Goal: Task Accomplishment & Management: Manage account settings

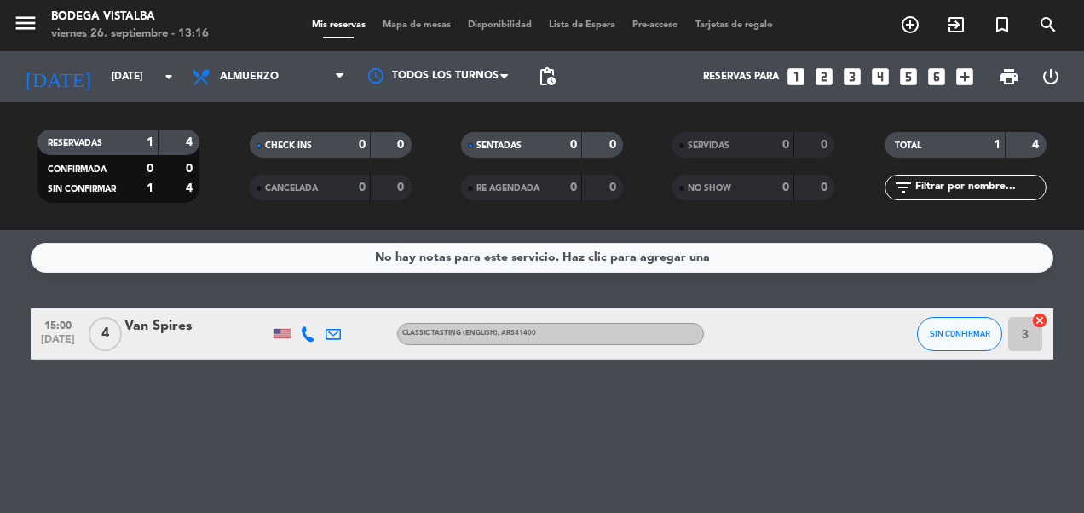
click at [136, 84] on input "[DATE]" at bounding box center [170, 76] width 135 height 29
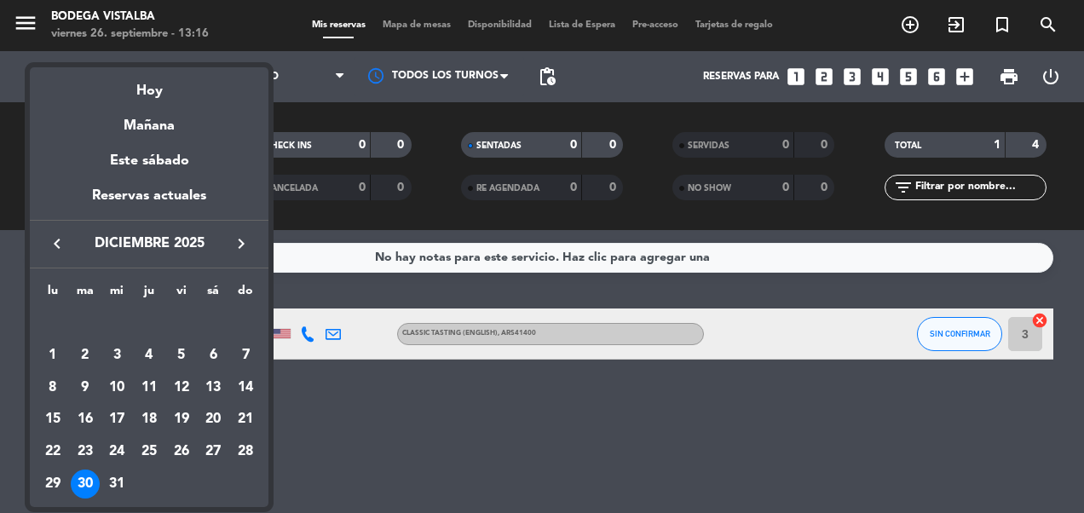
click at [90, 486] on div "30" at bounding box center [85, 484] width 29 height 29
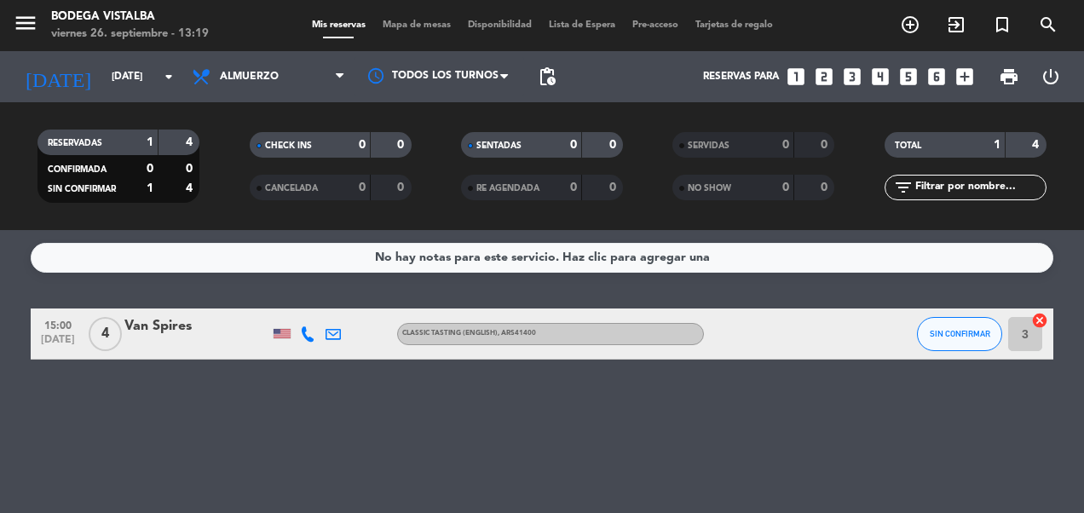
click at [176, 329] on div "Van Spires" at bounding box center [196, 326] width 145 height 22
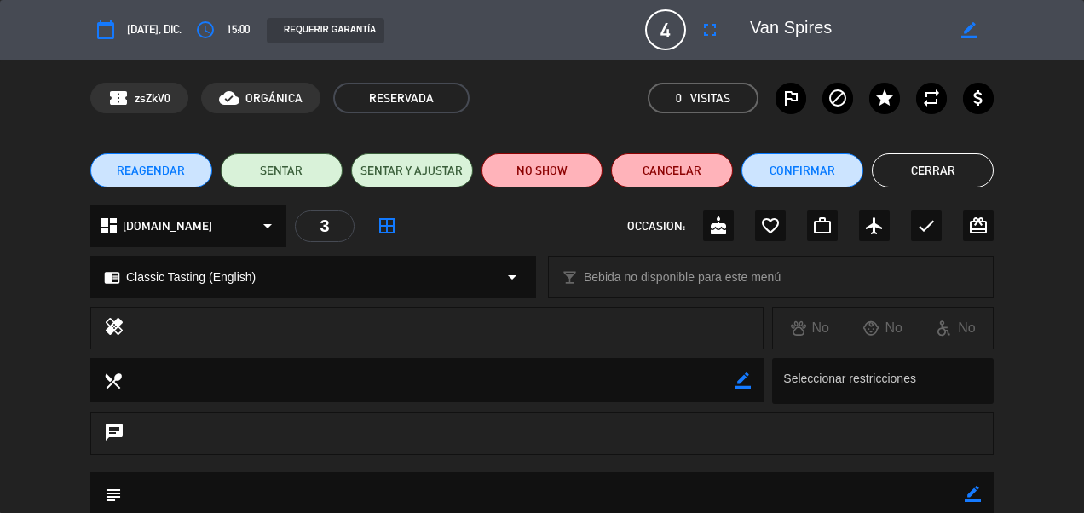
click at [367, 283] on div "chrome_reader_mode Classic Tasting (English) arrow_drop_down" at bounding box center [313, 277] width 444 height 41
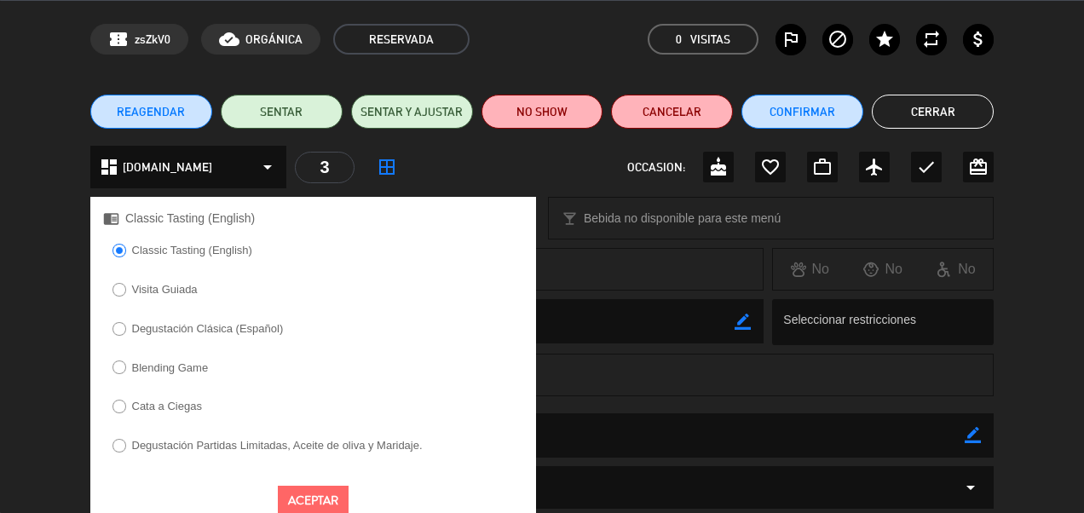
scroll to position [85, 0]
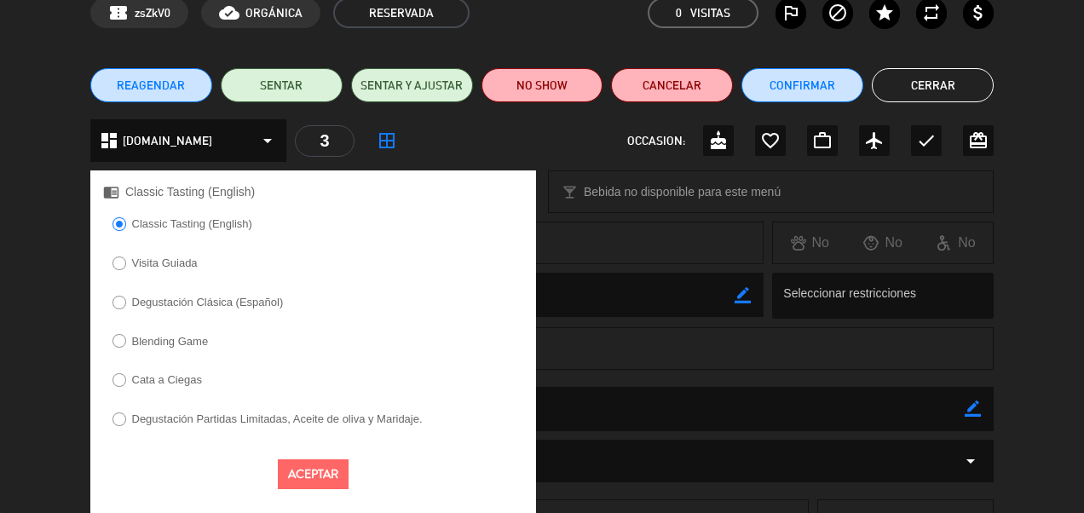
click at [193, 147] on div "dashboard [DOMAIN_NAME] arrow_drop_down" at bounding box center [188, 140] width 196 height 43
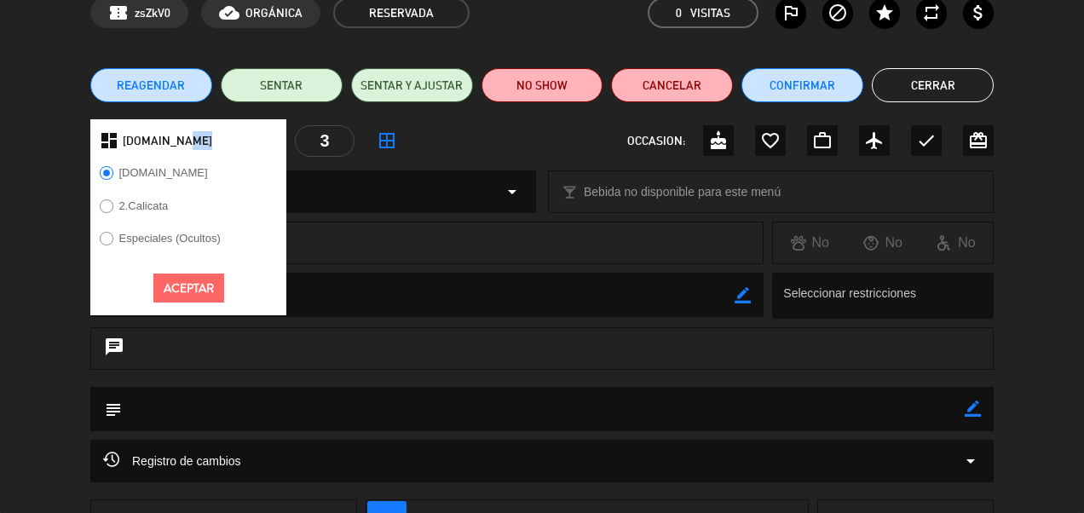
click at [193, 147] on div "dashboard [DOMAIN_NAME]" at bounding box center [188, 140] width 196 height 43
drag, startPoint x: 193, startPoint y: 147, endPoint x: 478, endPoint y: 279, distance: 314.7
click at [478, 279] on textarea at bounding box center [428, 294] width 613 height 43
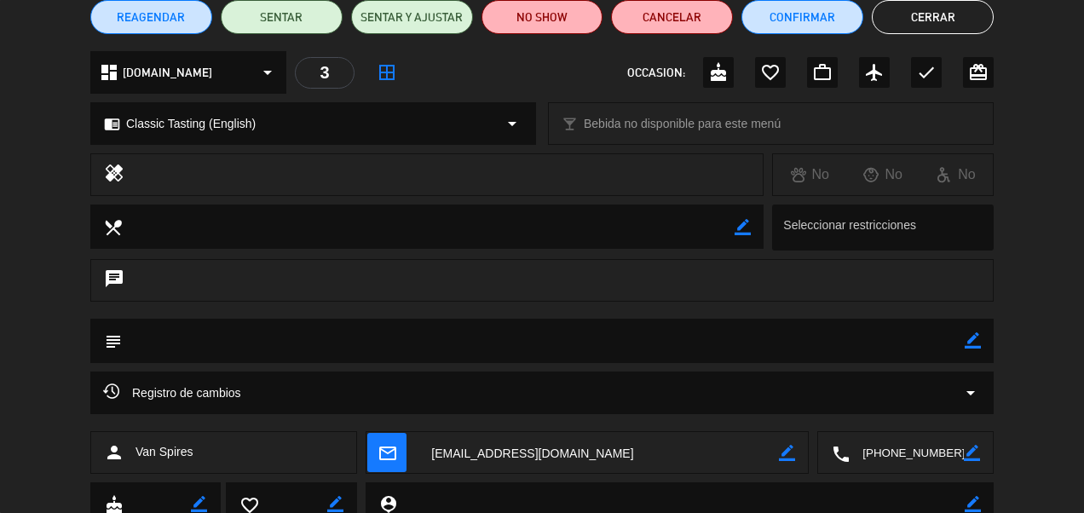
scroll to position [217, 0]
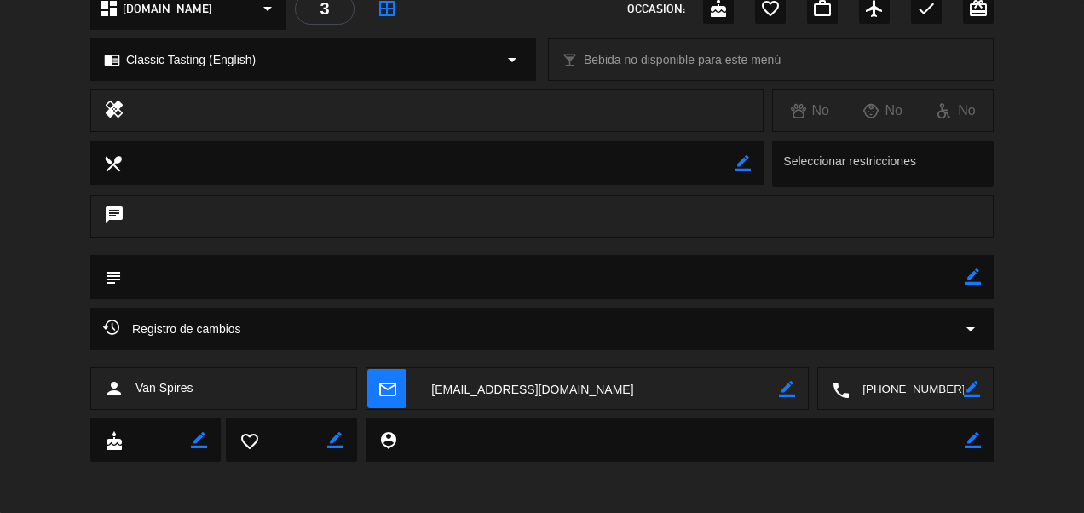
click at [367, 261] on textarea at bounding box center [543, 276] width 843 height 43
drag, startPoint x: 966, startPoint y: 281, endPoint x: 954, endPoint y: 287, distance: 13.3
click at [965, 282] on icon "border_color" at bounding box center [973, 277] width 16 height 16
click at [720, 280] on textarea at bounding box center [543, 276] width 843 height 43
type textarea "Degustacion alta GAMA Eligieron."
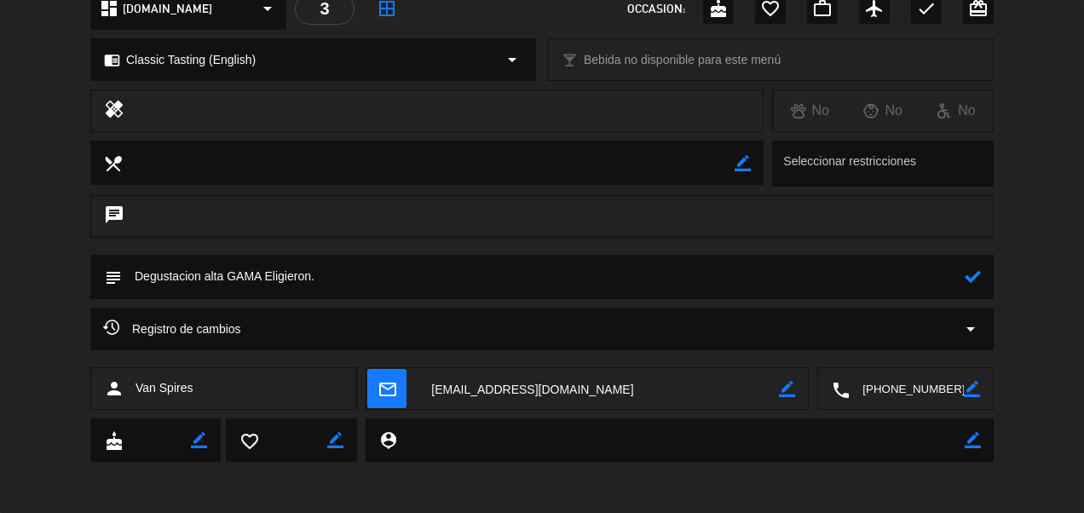
click at [974, 275] on icon at bounding box center [973, 277] width 16 height 16
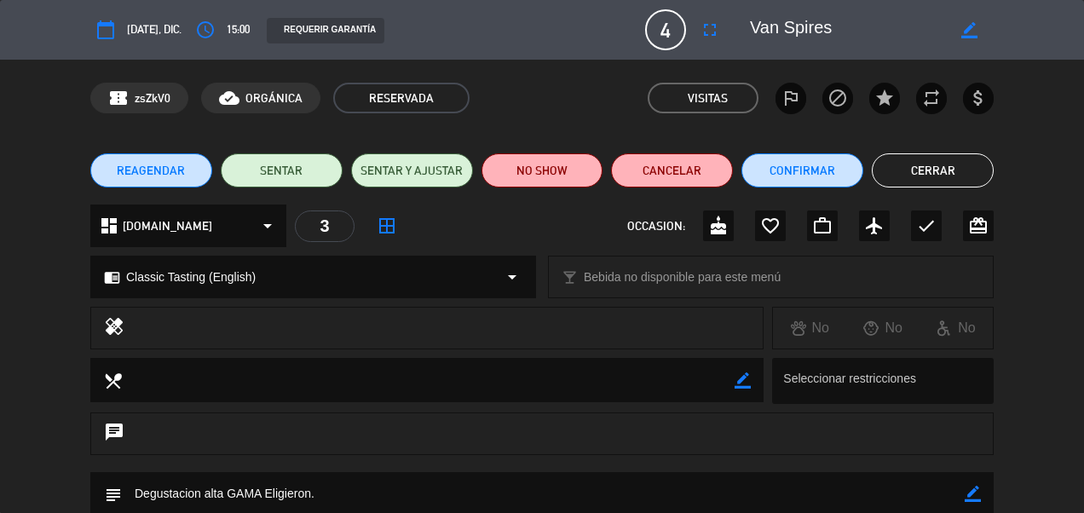
click at [906, 157] on button "Cerrar" at bounding box center [933, 170] width 122 height 34
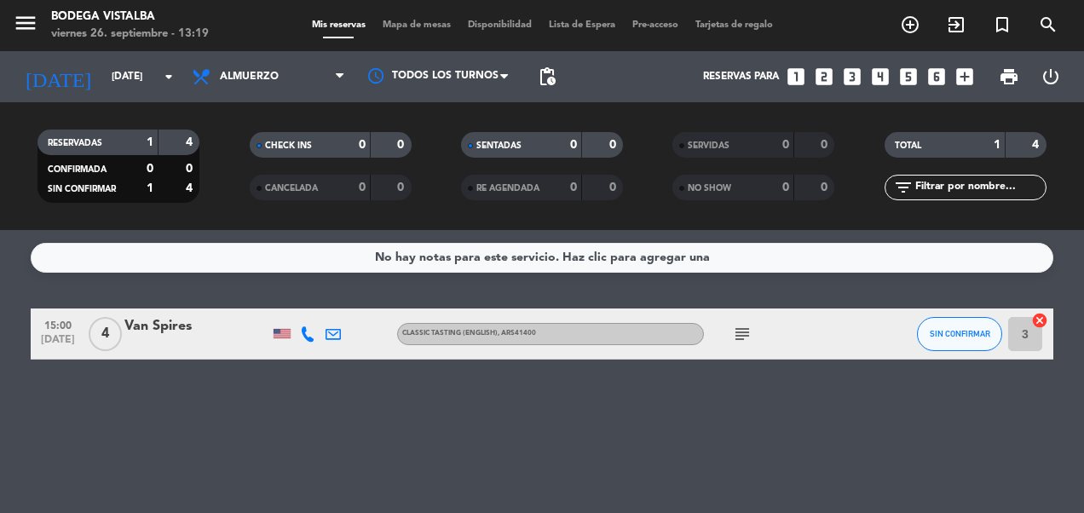
click at [750, 339] on icon "subject" at bounding box center [742, 334] width 20 height 20
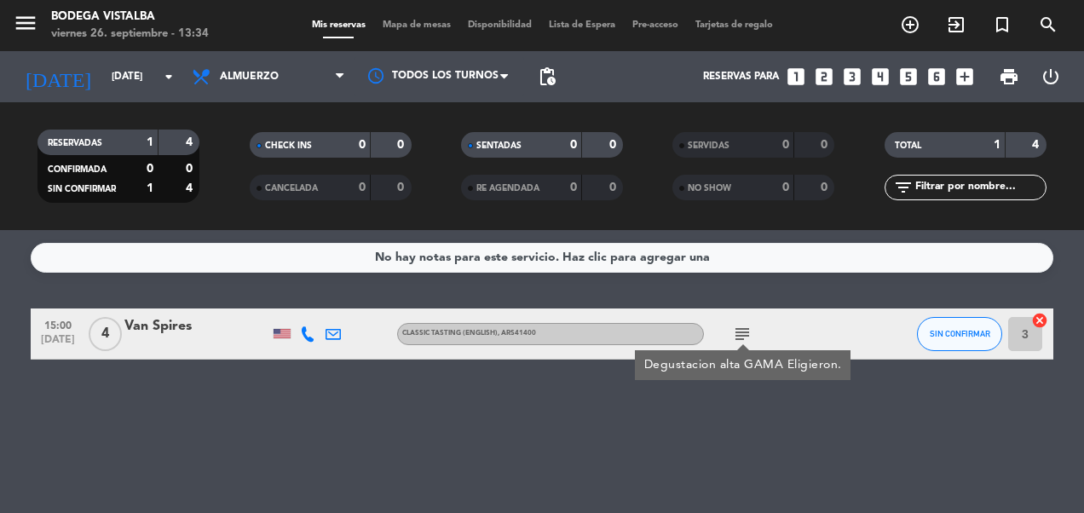
click at [103, 77] on input "[DATE]" at bounding box center [170, 76] width 135 height 29
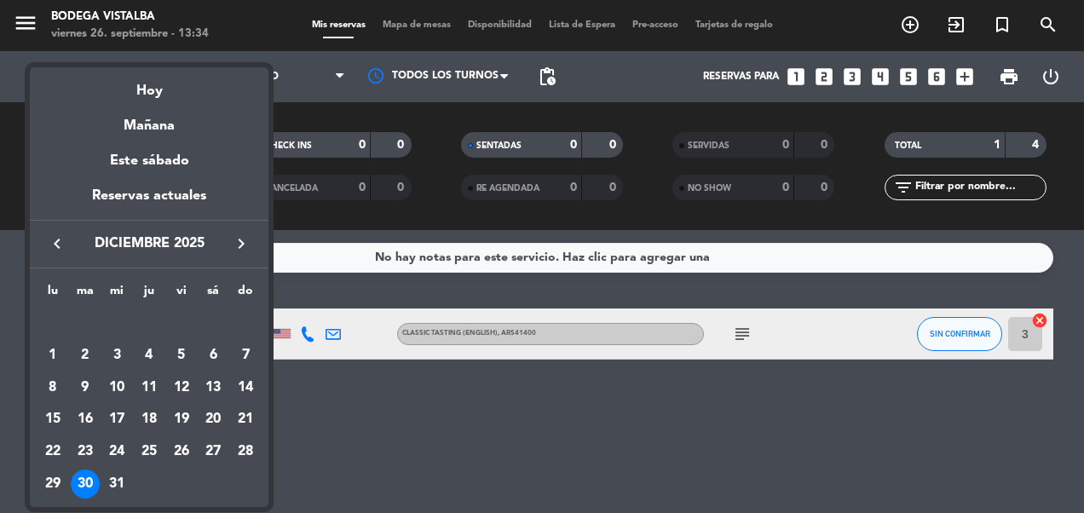
click at [211, 456] on div "27" at bounding box center [213, 451] width 29 height 29
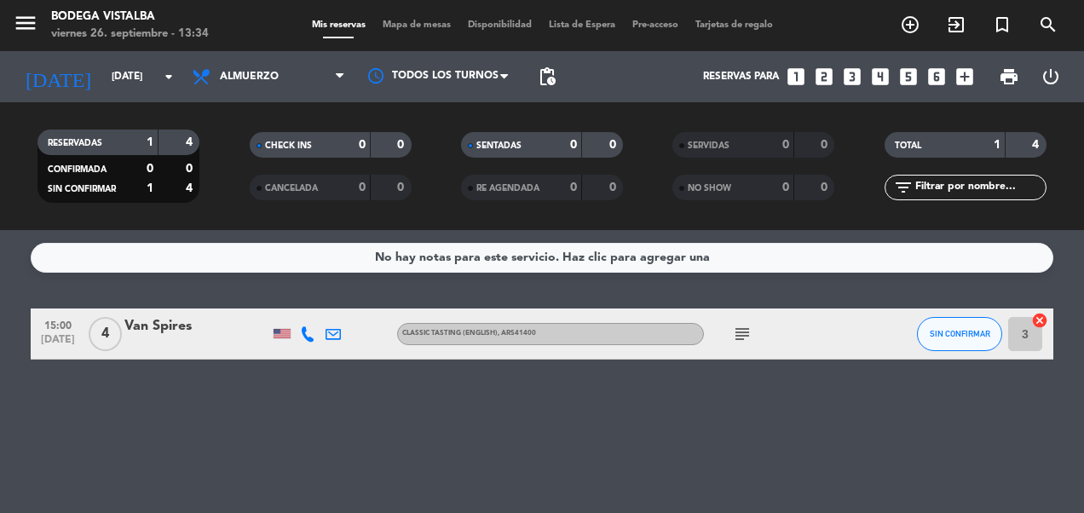
type input "[DATE]"
